Goal: Book appointment/travel/reservation

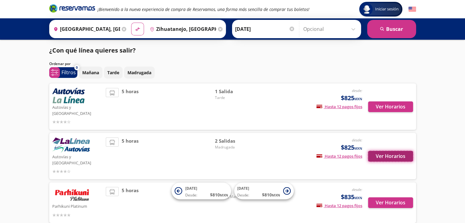
click at [386, 151] on button "Ver Horarios" at bounding box center [390, 156] width 45 height 11
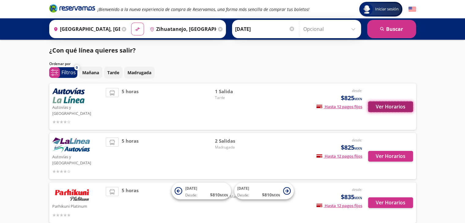
click at [395, 105] on button "Ver Horarios" at bounding box center [390, 106] width 45 height 11
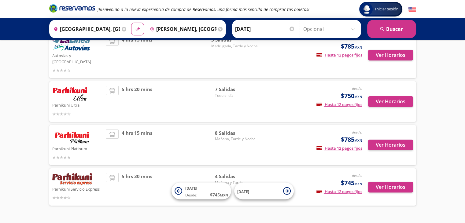
scroll to position [105, 0]
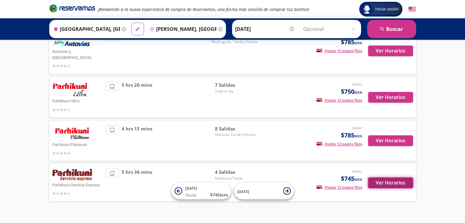
click at [381, 178] on button "Ver Horarios" at bounding box center [390, 183] width 45 height 11
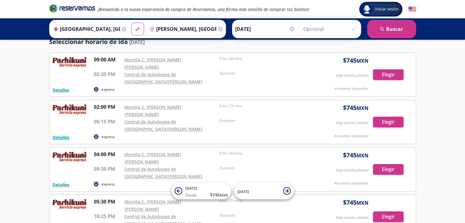
scroll to position [5, 0]
